Goal: Task Accomplishment & Management: Use online tool/utility

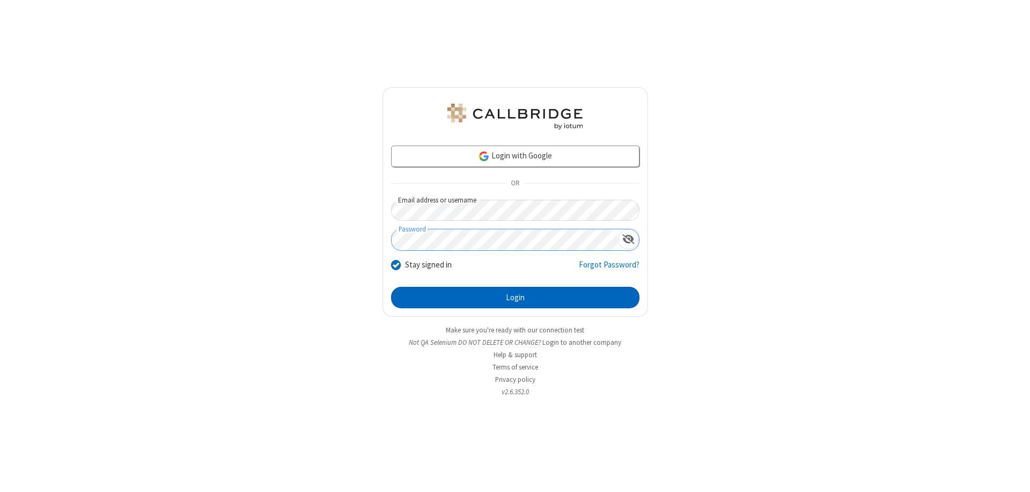
click at [515, 297] on button "Login" at bounding box center [515, 297] width 248 height 21
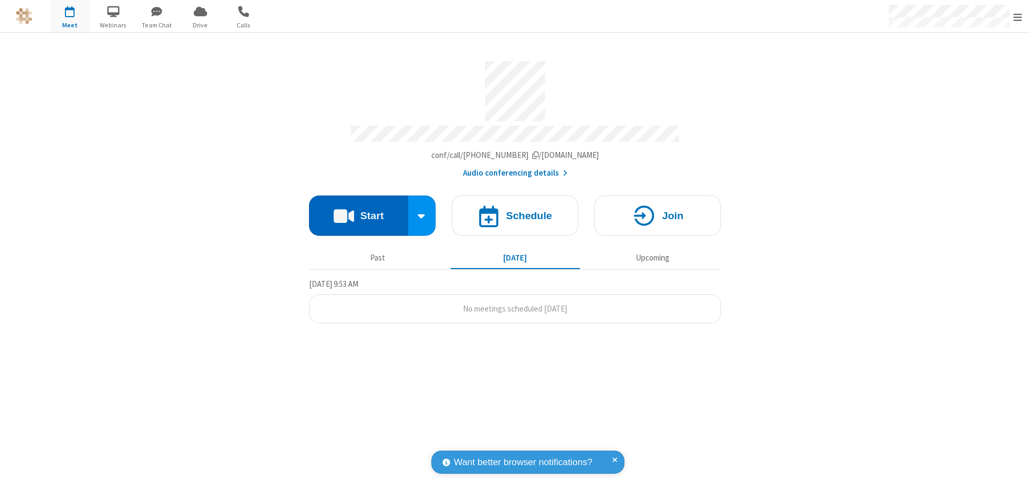
click at [358, 210] on button "Start" at bounding box center [358, 215] width 99 height 40
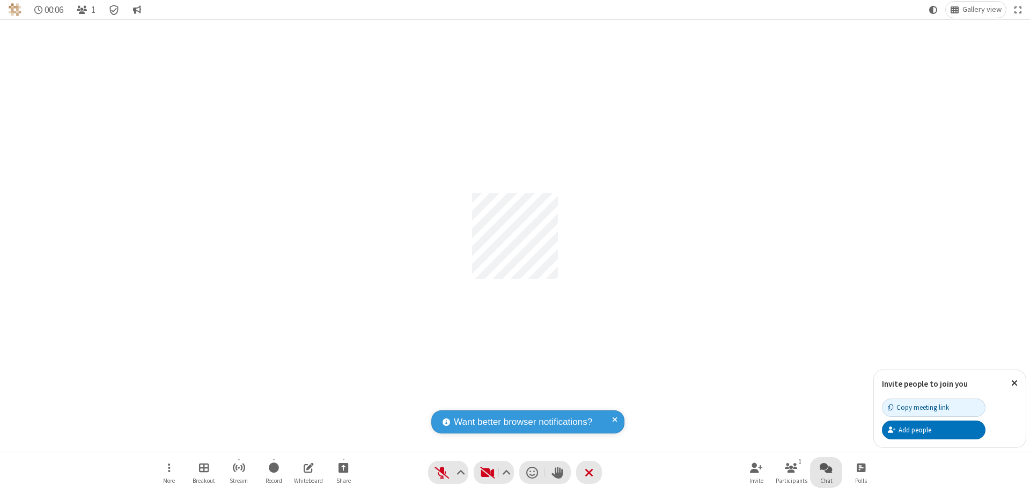
click at [826, 467] on span "Open chat" at bounding box center [826, 466] width 13 height 13
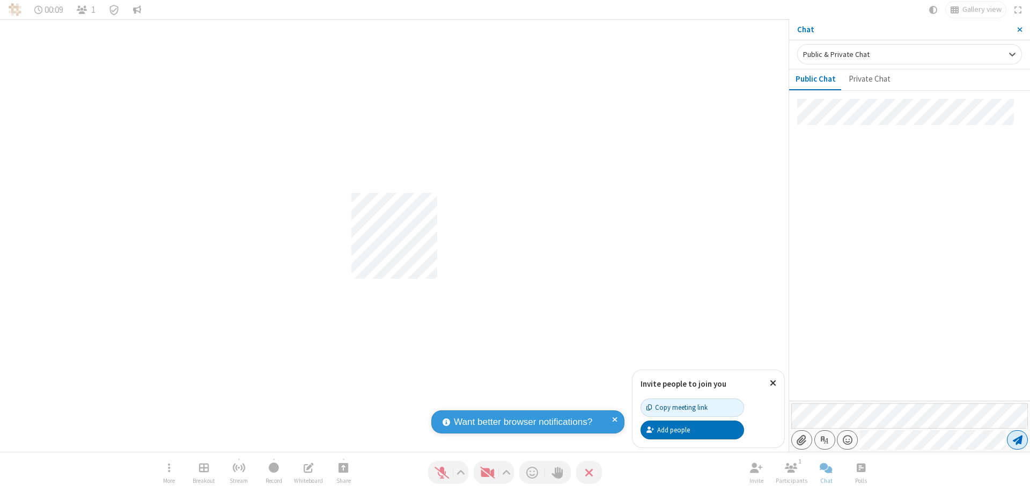
click at [1018, 440] on span "Send message" at bounding box center [1018, 439] width 10 height 11
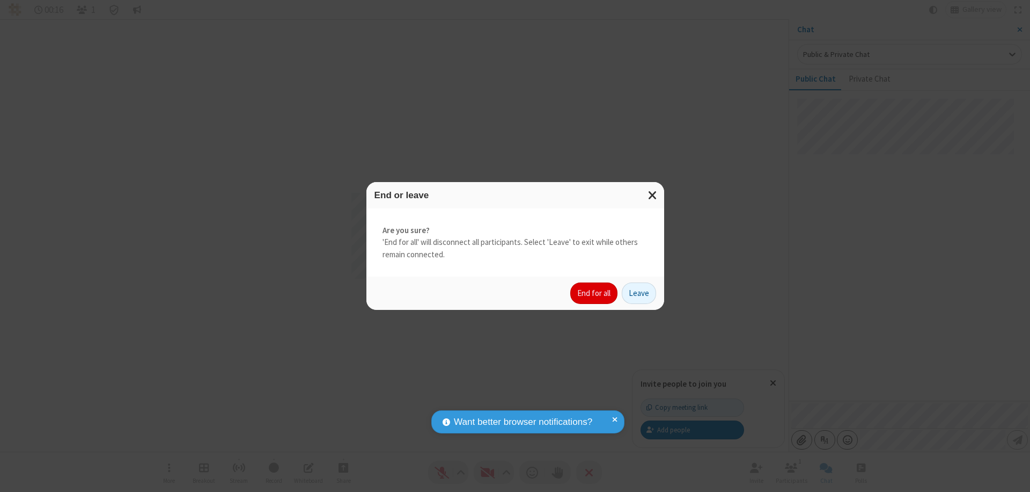
click at [595, 293] on button "End for all" at bounding box center [593, 292] width 47 height 21
